Goal: Information Seeking & Learning: Check status

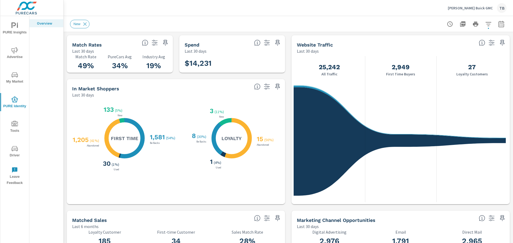
click at [193, 50] on p "Last 30 days" at bounding box center [196, 51] width 22 height 6
click at [206, 63] on h3 "$14,231" at bounding box center [198, 63] width 27 height 9
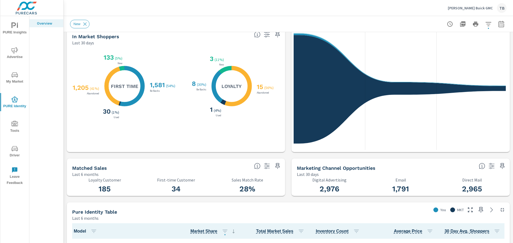
scroll to position [160, 0]
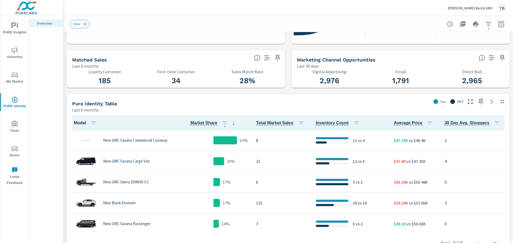
click at [11, 33] on span "PURE Insights" at bounding box center [15, 28] width 26 height 13
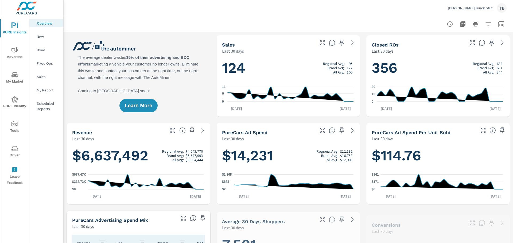
scroll to position [0, 0]
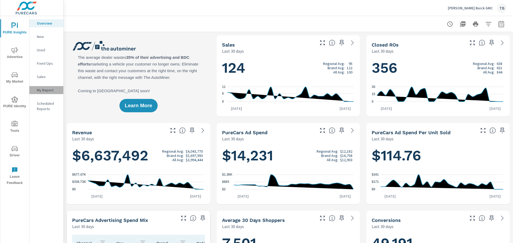
click at [50, 92] on p "My Report" at bounding box center [48, 89] width 22 height 5
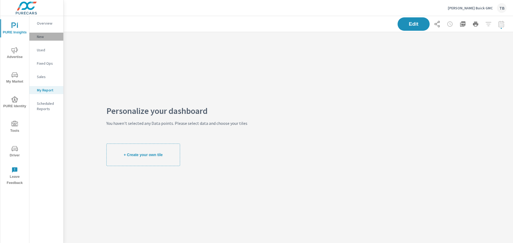
click at [49, 36] on p "New" at bounding box center [48, 36] width 22 height 5
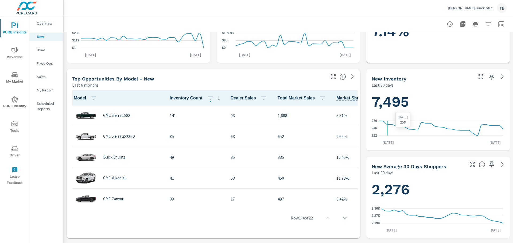
scroll to position [240, 0]
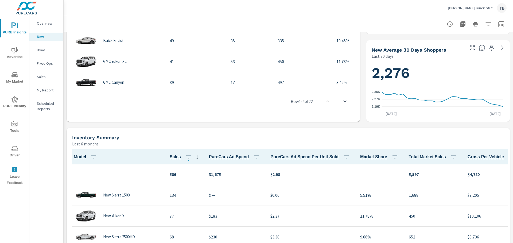
scroll to position [267, 0]
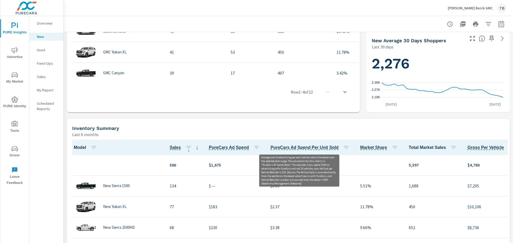
click at [320, 146] on span "PureCars Ad Spend Per Unit Sold" at bounding box center [304, 147] width 68 height 6
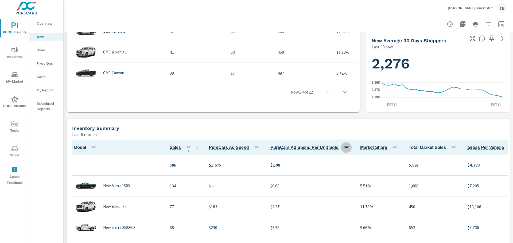
click at [343, 147] on icon "button" at bounding box center [346, 147] width 6 height 6
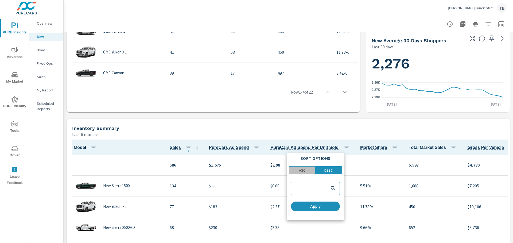
click at [301, 170] on p "ASC" at bounding box center [302, 170] width 6 height 5
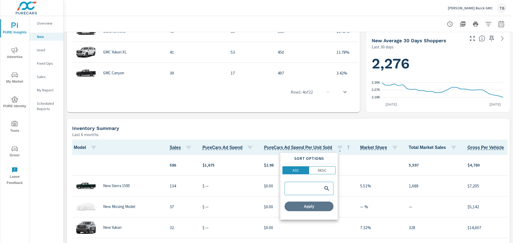
click at [310, 207] on span "Apply" at bounding box center [309, 206] width 45 height 5
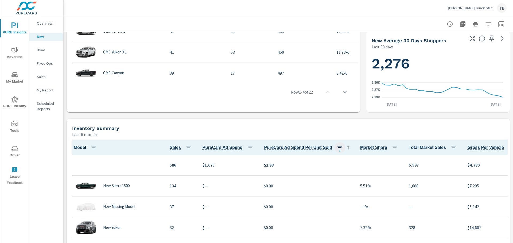
click at [337, 147] on icon "button" at bounding box center [340, 147] width 6 height 6
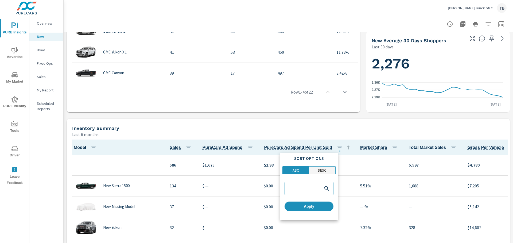
click at [331, 171] on span "DESC" at bounding box center [322, 170] width 23 height 5
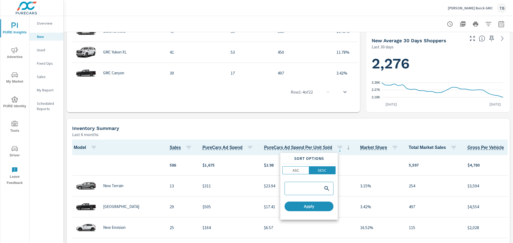
click at [306, 211] on div "Sort Options ASC DESC Apply" at bounding box center [308, 186] width 57 height 67
click at [309, 207] on span "Apply" at bounding box center [309, 206] width 45 height 5
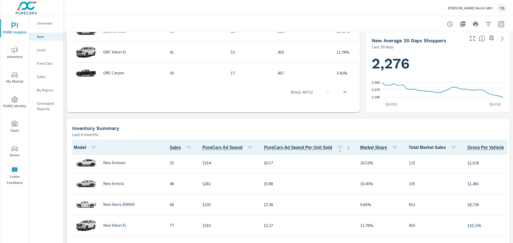
scroll to position [80, 0]
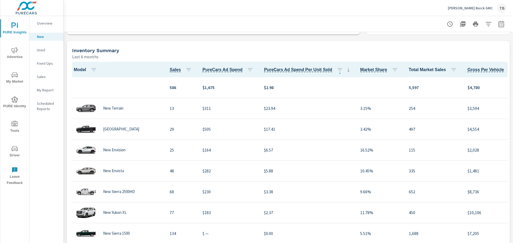
scroll to position [347, 0]
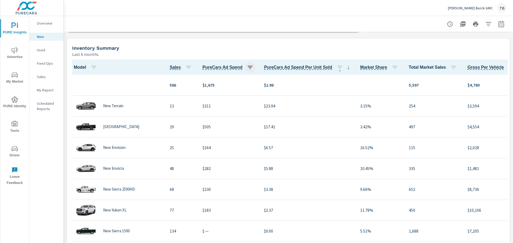
click at [247, 67] on icon "button" at bounding box center [250, 67] width 6 height 6
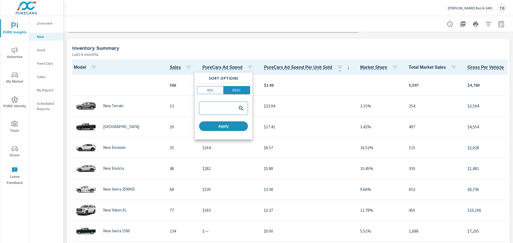
click at [239, 92] on p "DESC" at bounding box center [236, 89] width 8 height 5
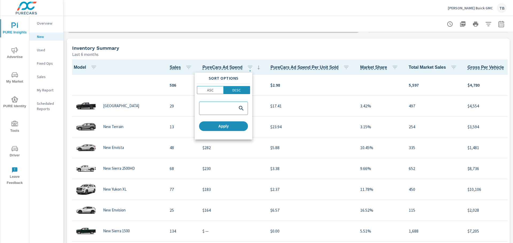
click at [249, 38] on div at bounding box center [256, 121] width 513 height 243
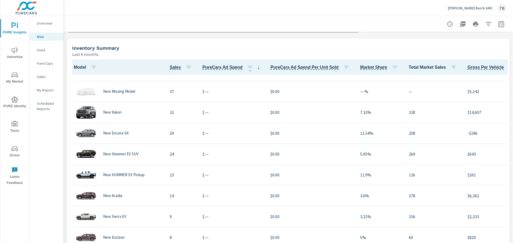
scroll to position [22, 0]
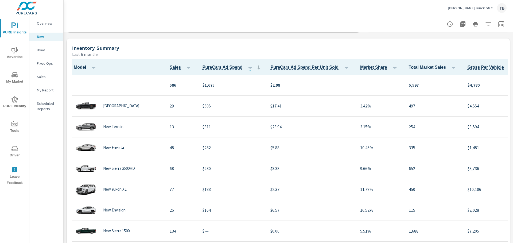
click at [17, 150] on icon "nav menu" at bounding box center [14, 148] width 6 height 5
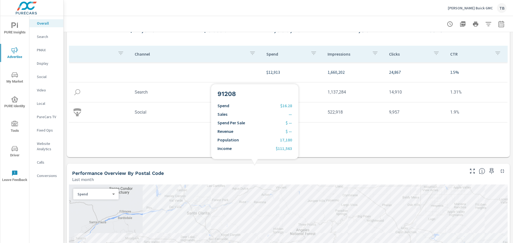
scroll to position [187, 0]
